Goal: Task Accomplishment & Management: Use online tool/utility

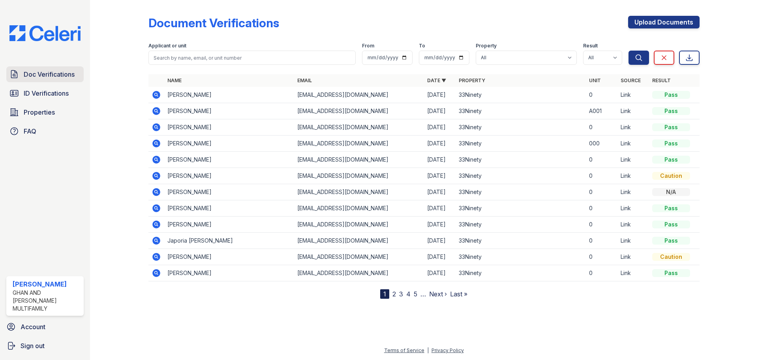
click at [59, 73] on span "Doc Verifications" at bounding box center [49, 73] width 51 height 9
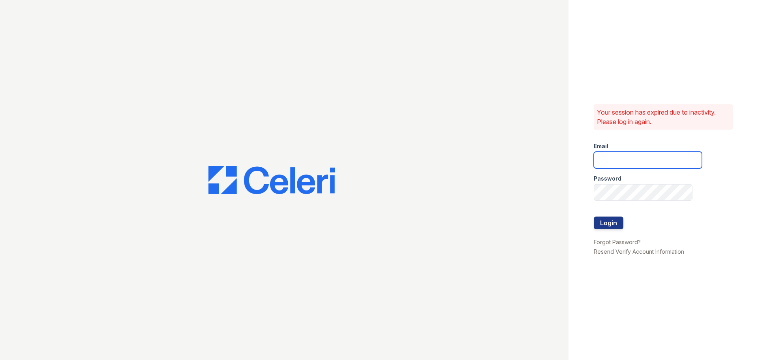
type input "[EMAIL_ADDRESS][DOMAIN_NAME]"
click at [613, 223] on button "Login" at bounding box center [609, 222] width 30 height 13
